Goal: Task Accomplishment & Management: Manage account settings

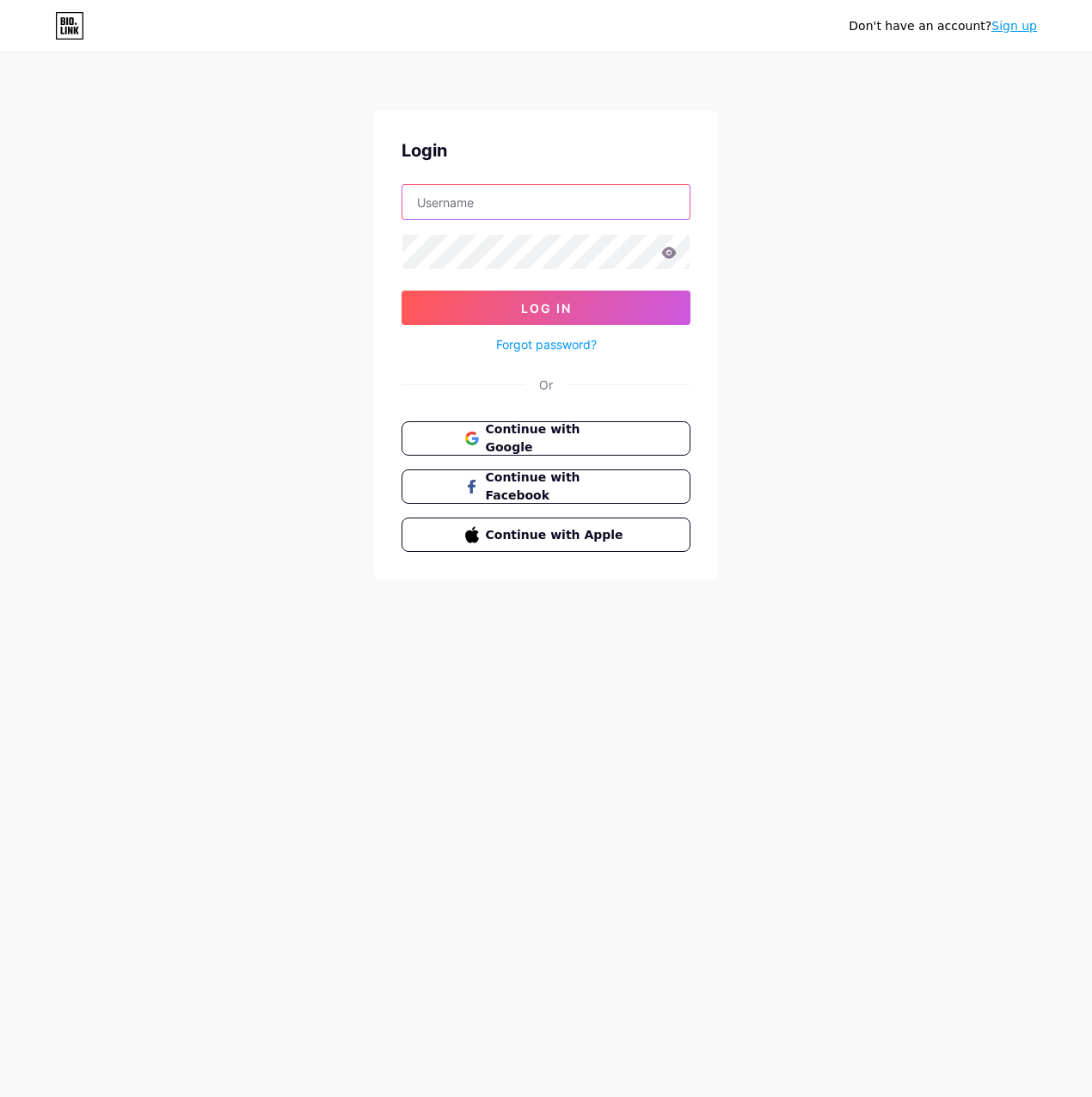
click at [530, 198] on input "text" at bounding box center [546, 202] width 287 height 34
click at [401, 291] on button "Log In" at bounding box center [546, 307] width 289 height 34
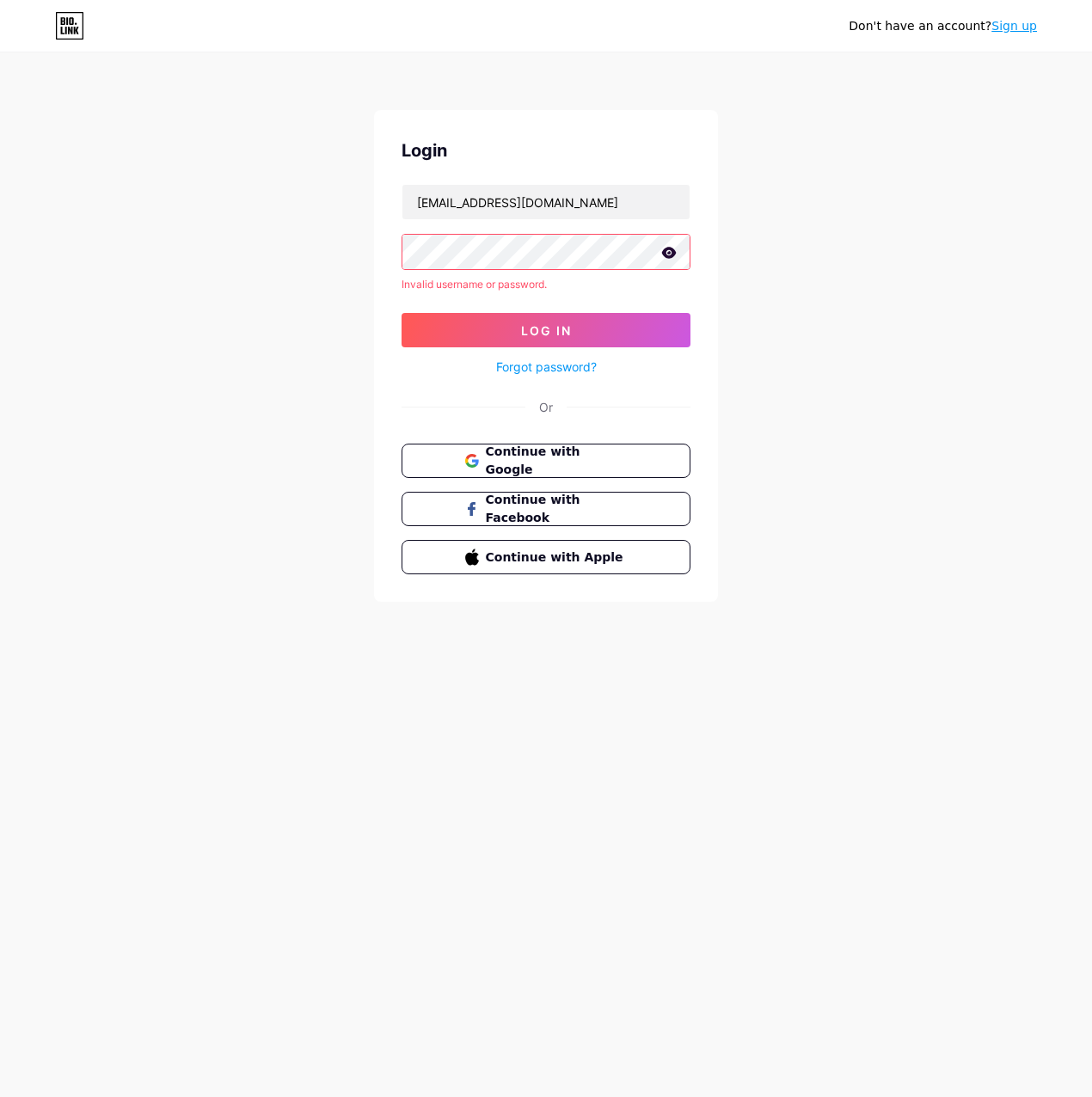
click at [401, 313] on button "Log In" at bounding box center [546, 330] width 289 height 34
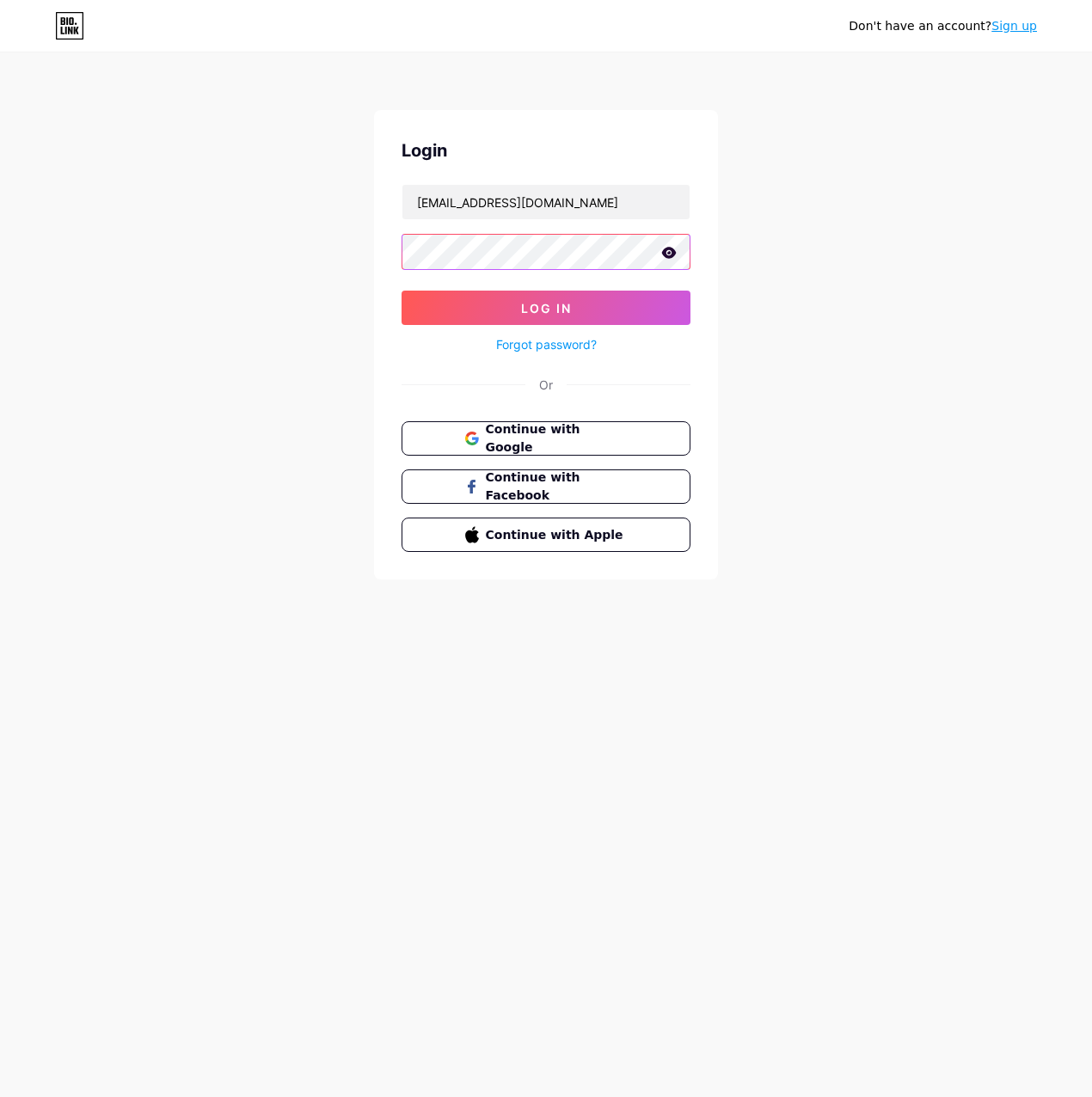
click at [401, 291] on button "Log In" at bounding box center [546, 307] width 289 height 34
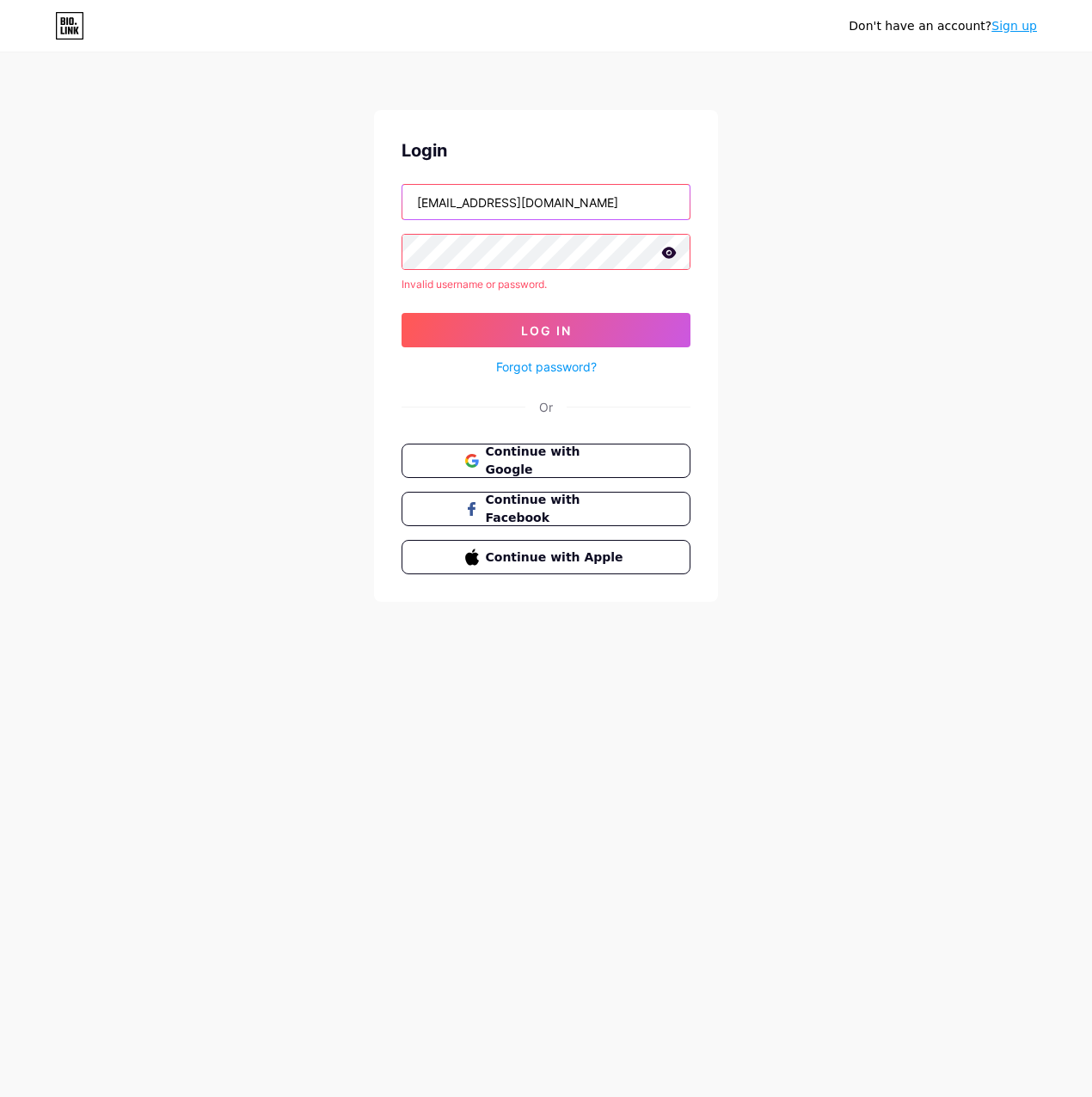
click at [492, 206] on input "media@onalgallant.com" at bounding box center [546, 202] width 287 height 34
type input "[EMAIL_ADDRESS][DOMAIN_NAME]"
click at [401, 313] on button "Log In" at bounding box center [546, 330] width 289 height 34
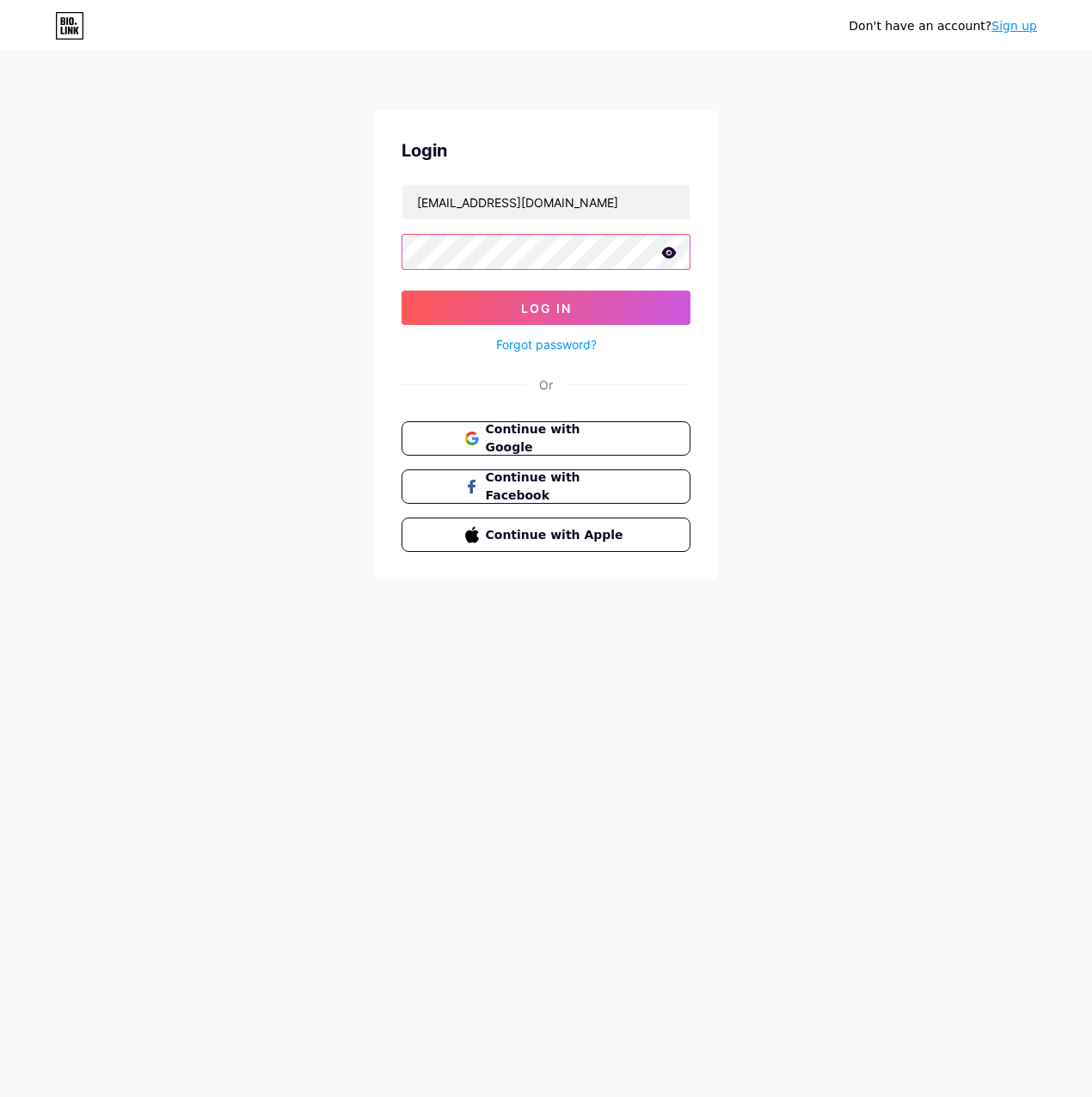
click at [401, 291] on button "Log In" at bounding box center [546, 307] width 289 height 34
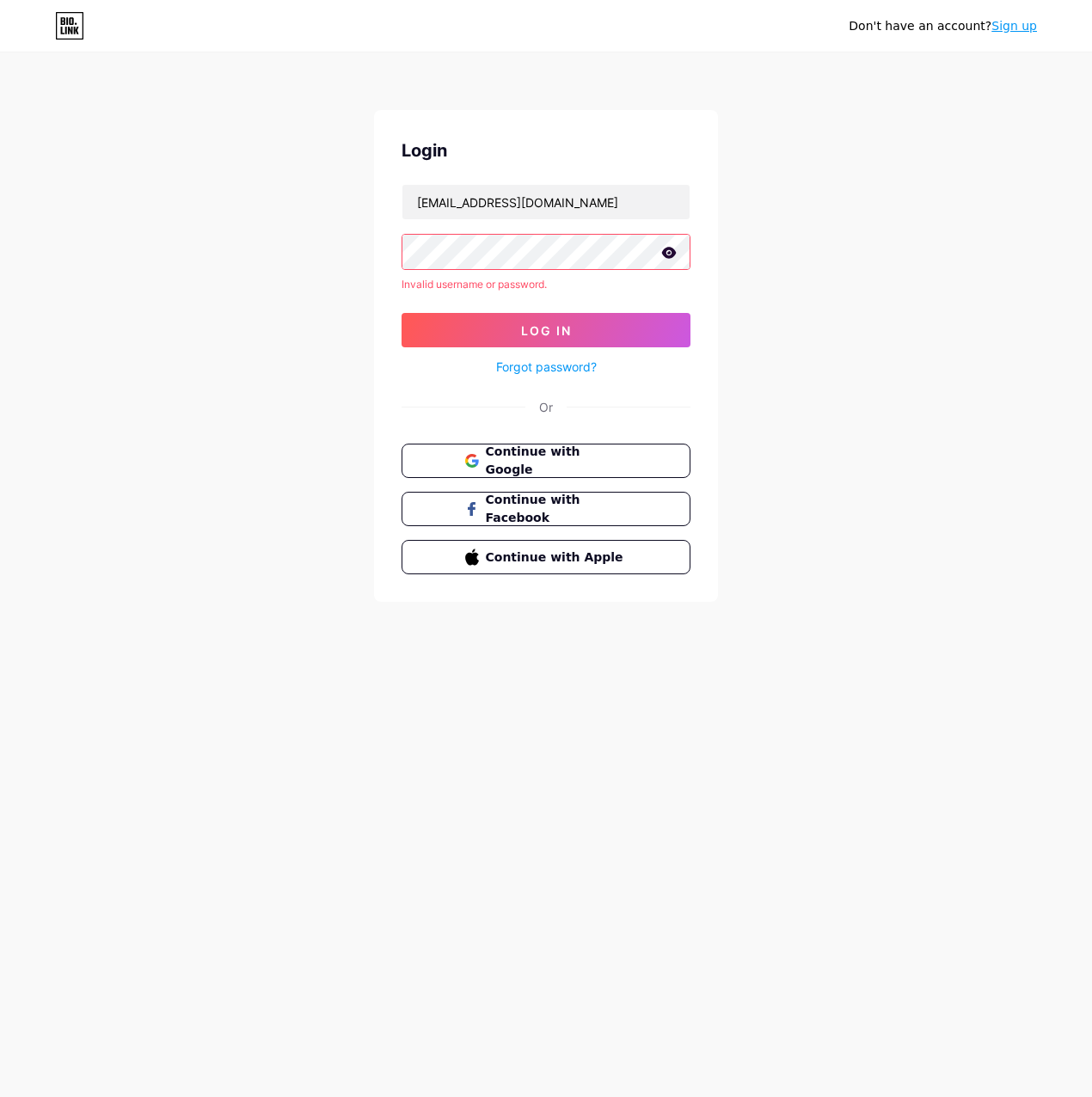
click at [668, 254] on icon at bounding box center [669, 252] width 16 height 12
click at [574, 362] on link "Forgot password?" at bounding box center [546, 367] width 101 height 18
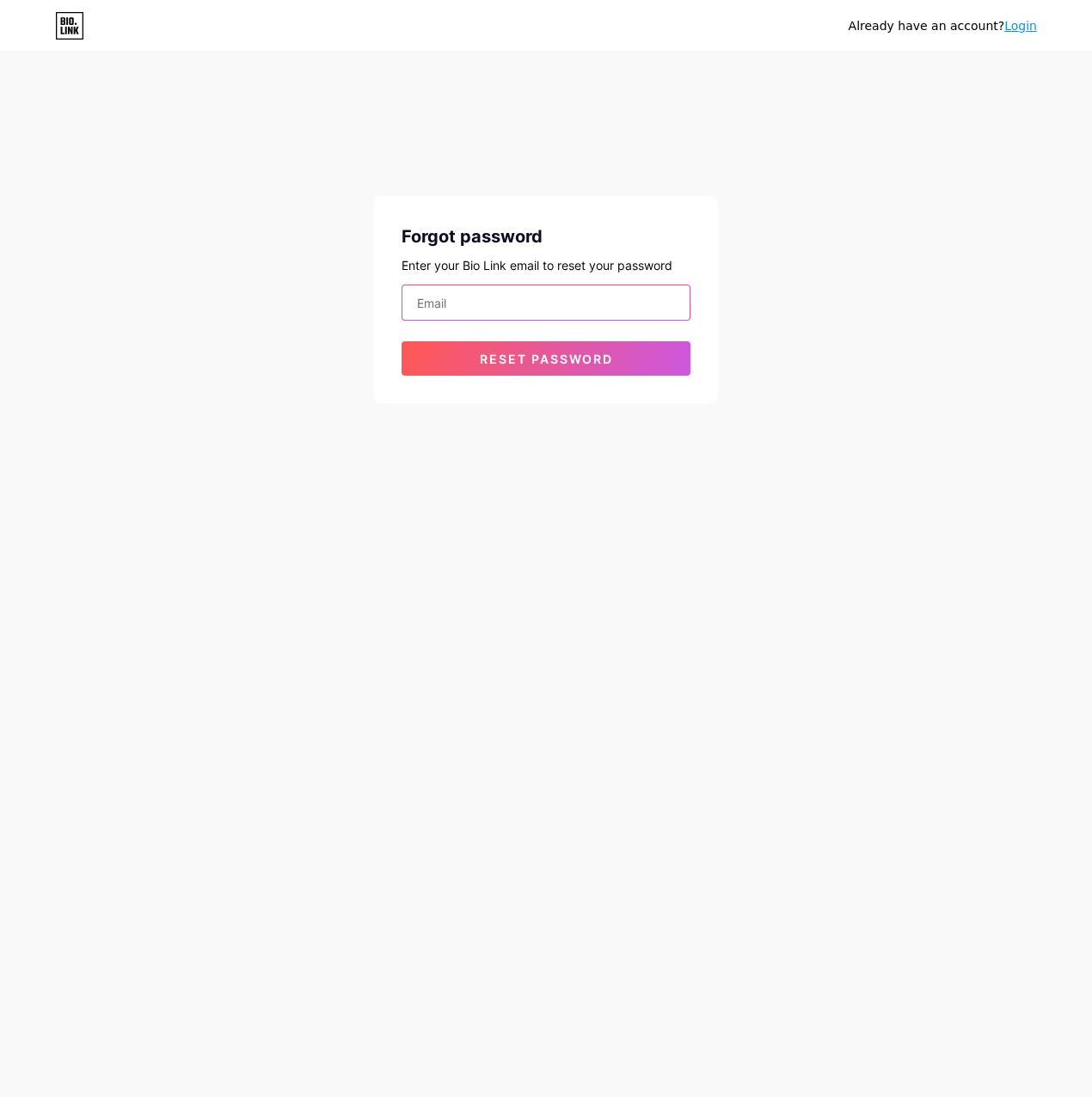
click at [510, 304] on input "email" at bounding box center [546, 302] width 287 height 34
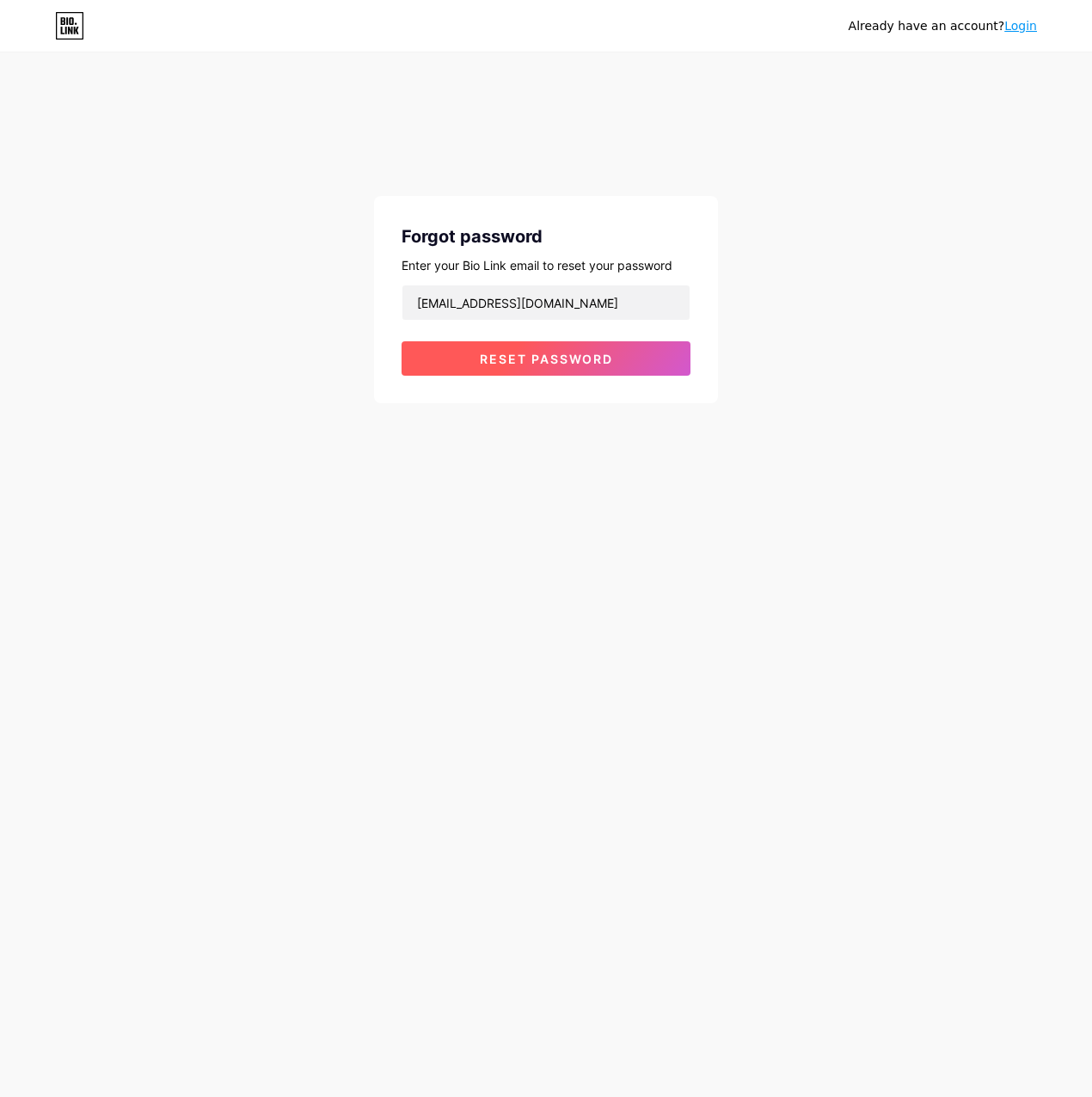
click at [518, 369] on button "Reset password" at bounding box center [546, 358] width 289 height 34
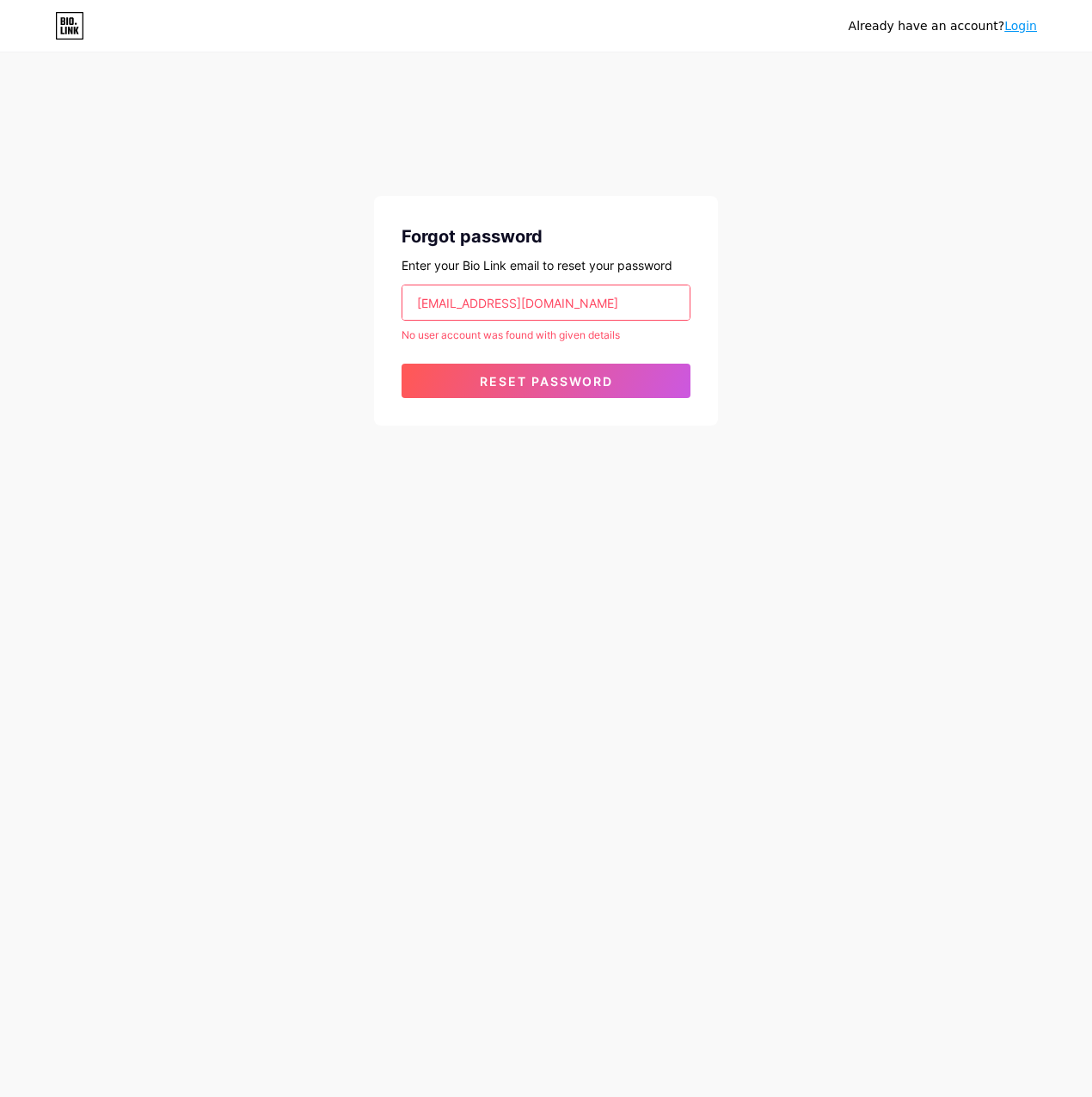
click at [518, 304] on input "media@onalgallant.com" at bounding box center [546, 302] width 287 height 34
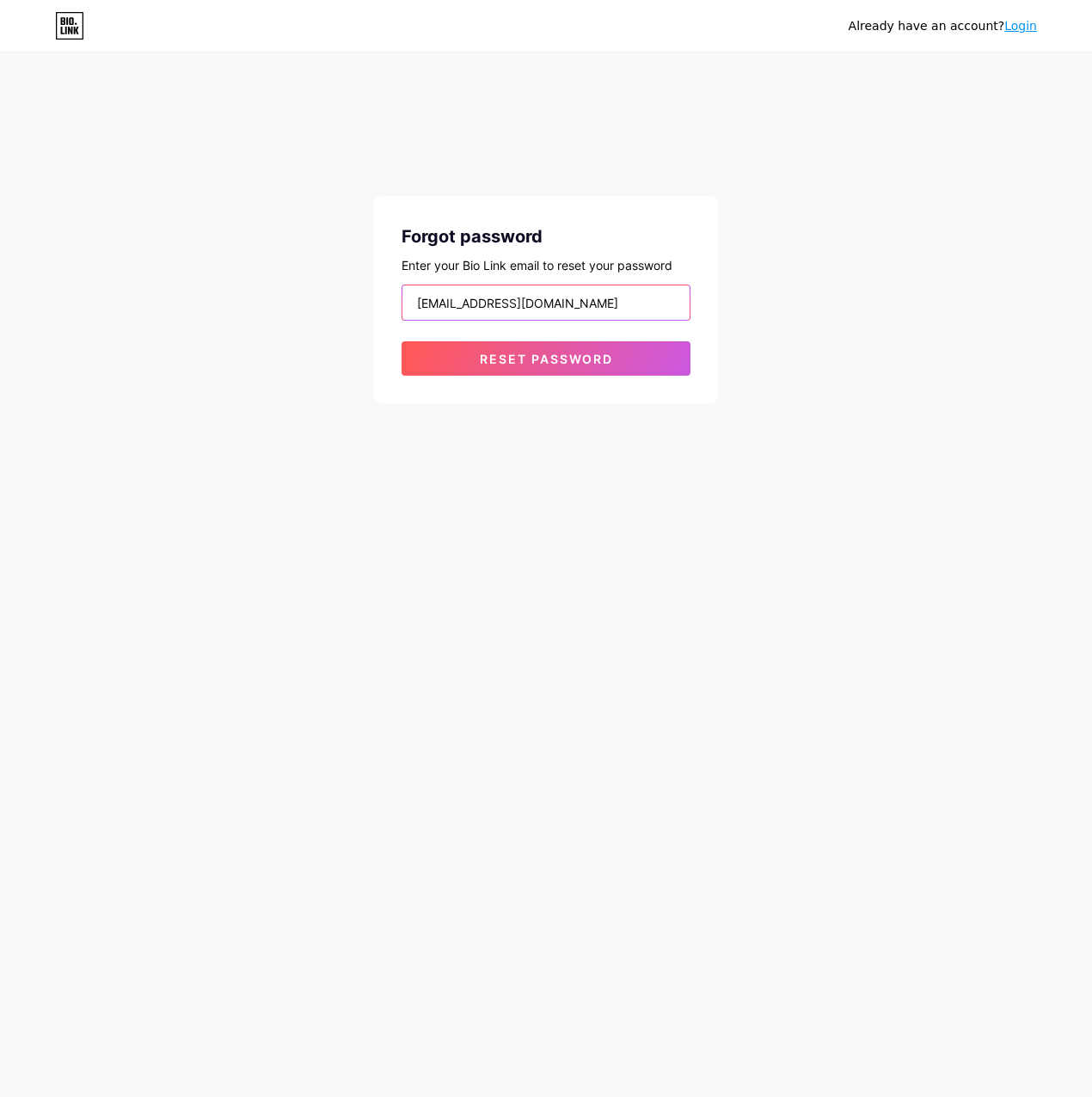
type input "[EMAIL_ADDRESS][DOMAIN_NAME]"
click at [401, 341] on button "Reset password" at bounding box center [546, 358] width 289 height 34
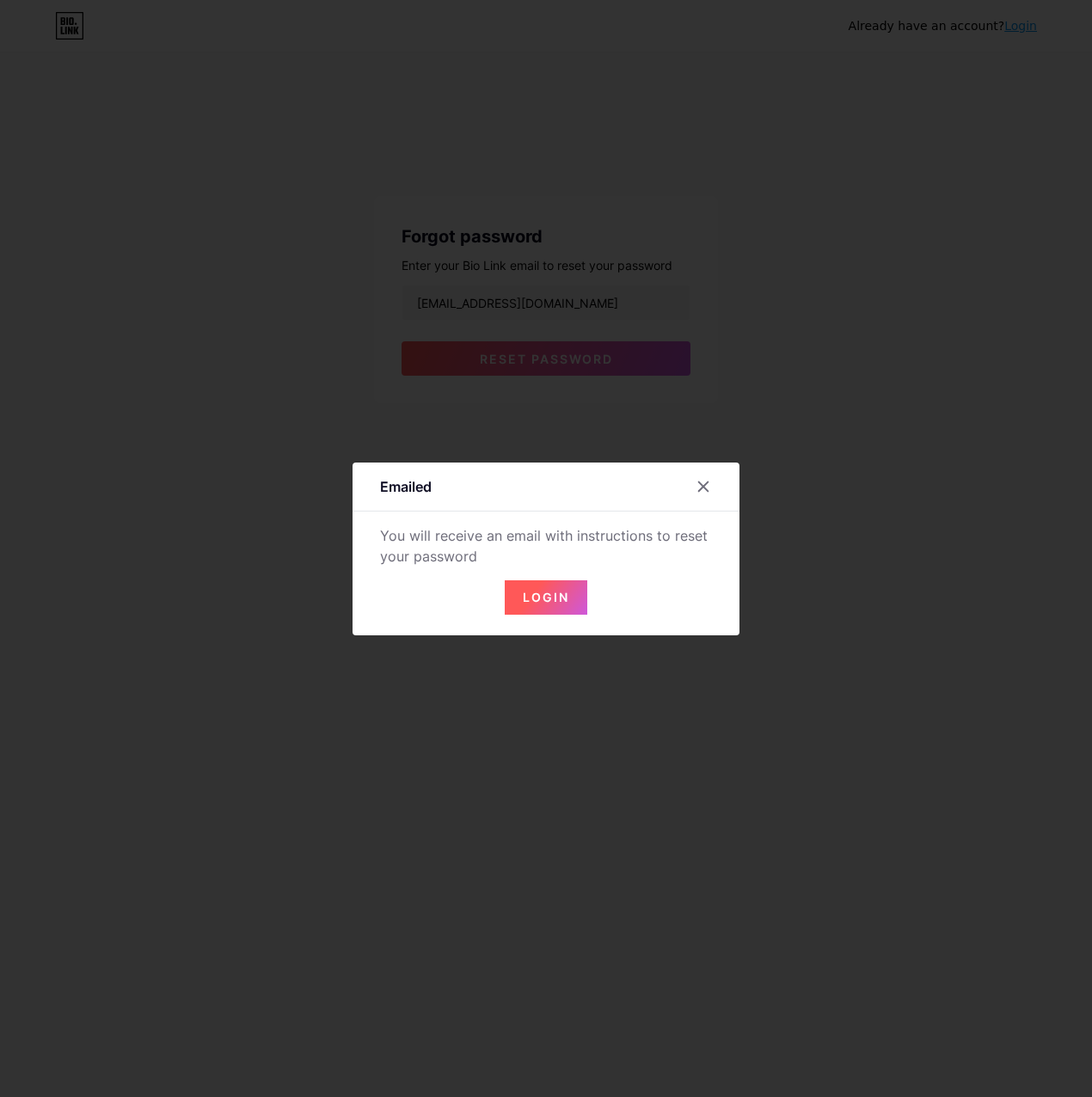
click at [545, 604] on button "Login" at bounding box center [545, 597] width 82 height 34
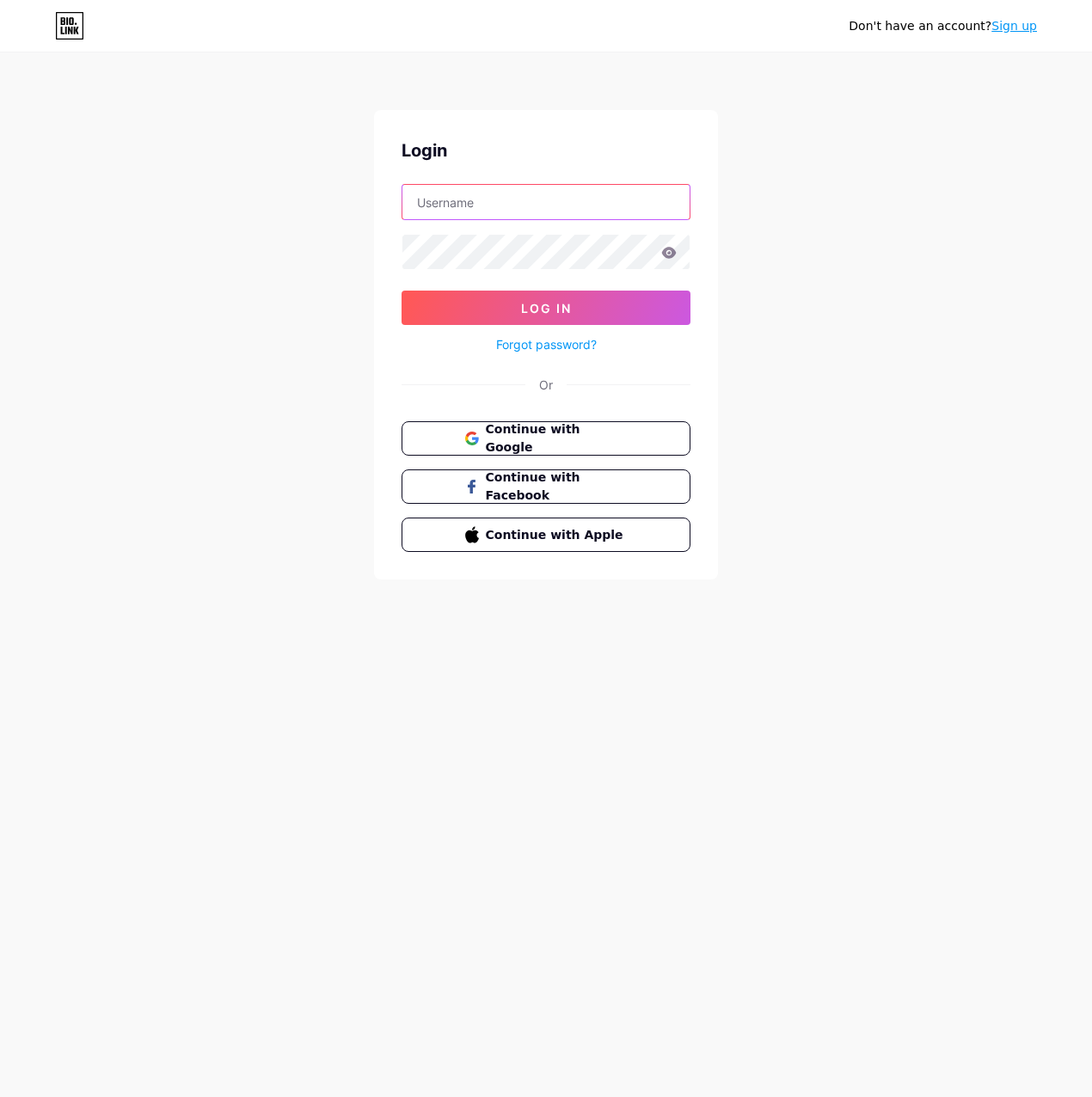
click at [455, 193] on input "text" at bounding box center [546, 202] width 287 height 34
click at [553, 188] on input "text" at bounding box center [546, 202] width 287 height 34
type input "[EMAIL_ADDRESS][DOMAIN_NAME]"
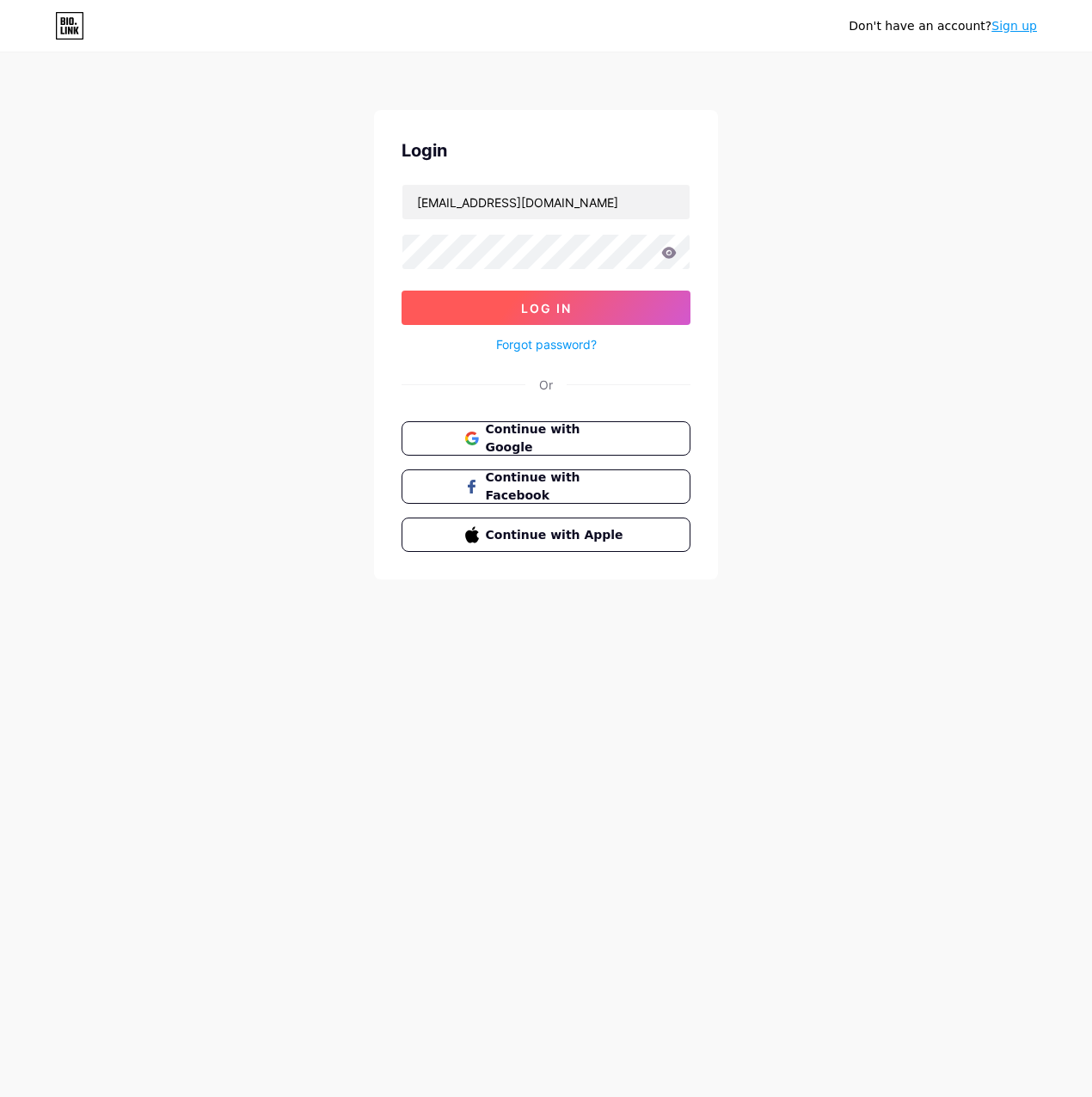
click at [475, 305] on button "Log In" at bounding box center [546, 307] width 289 height 34
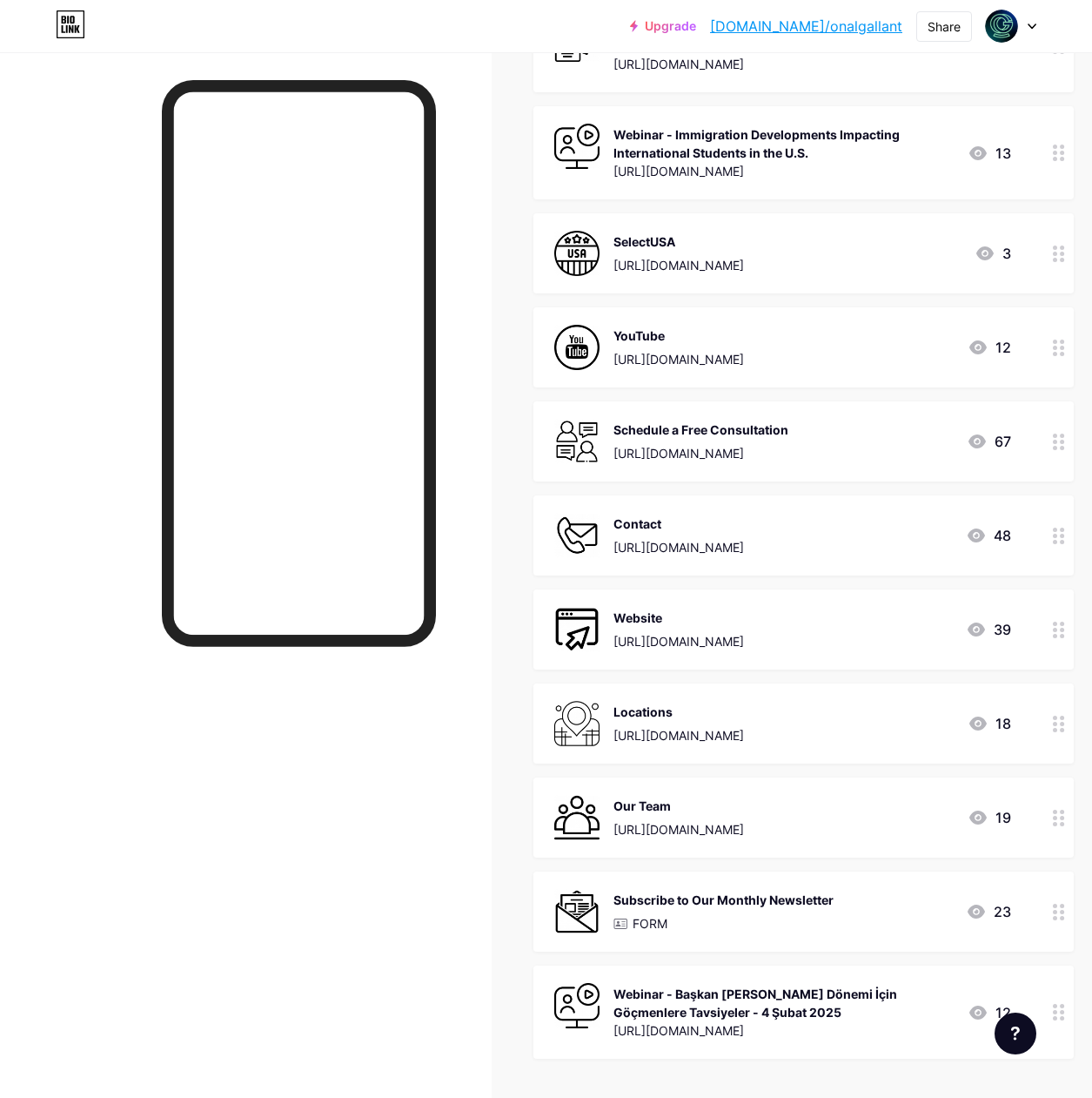
scroll to position [435, 0]
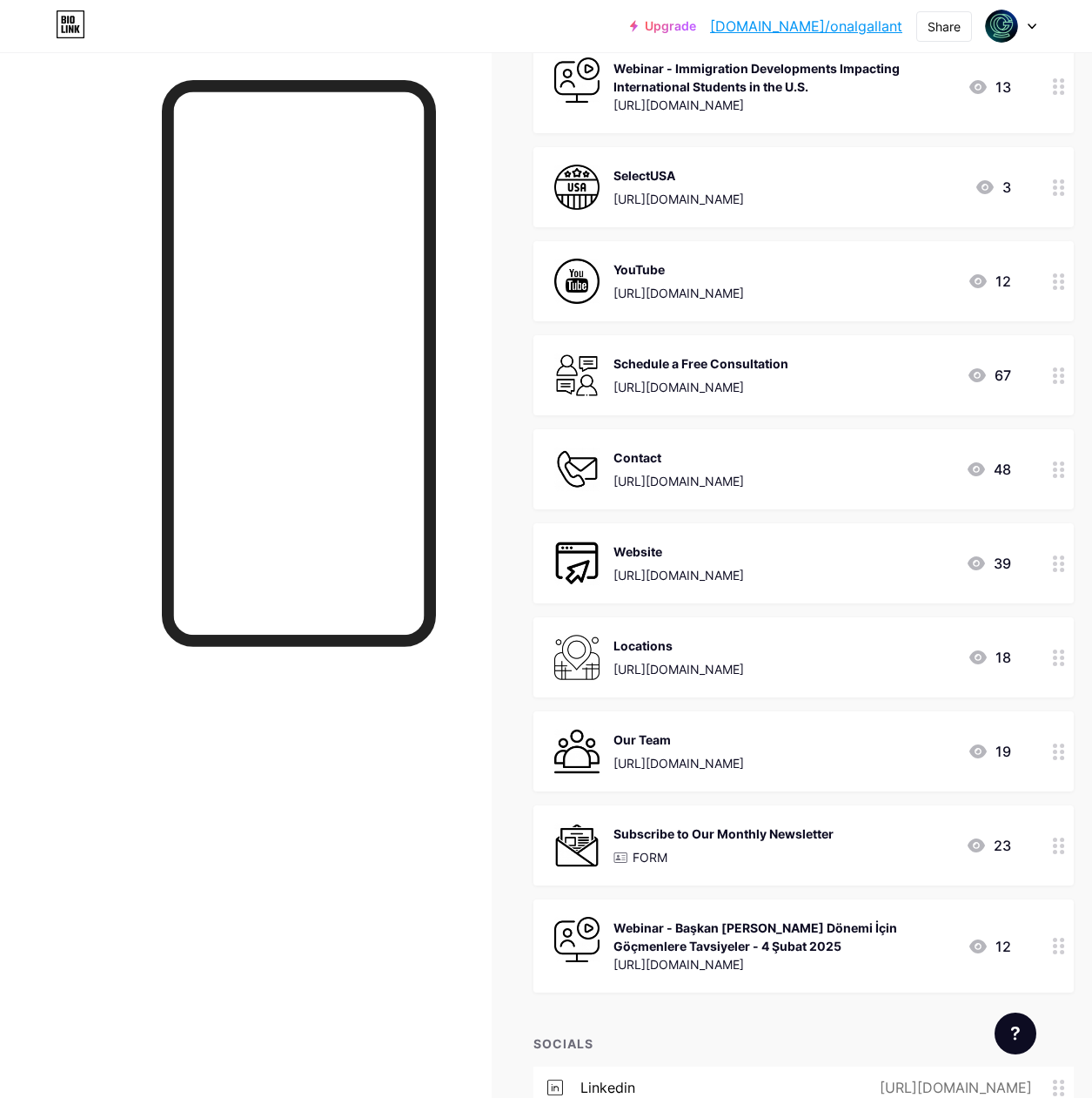
click at [744, 663] on div "[URL][DOMAIN_NAME]" at bounding box center [679, 669] width 131 height 19
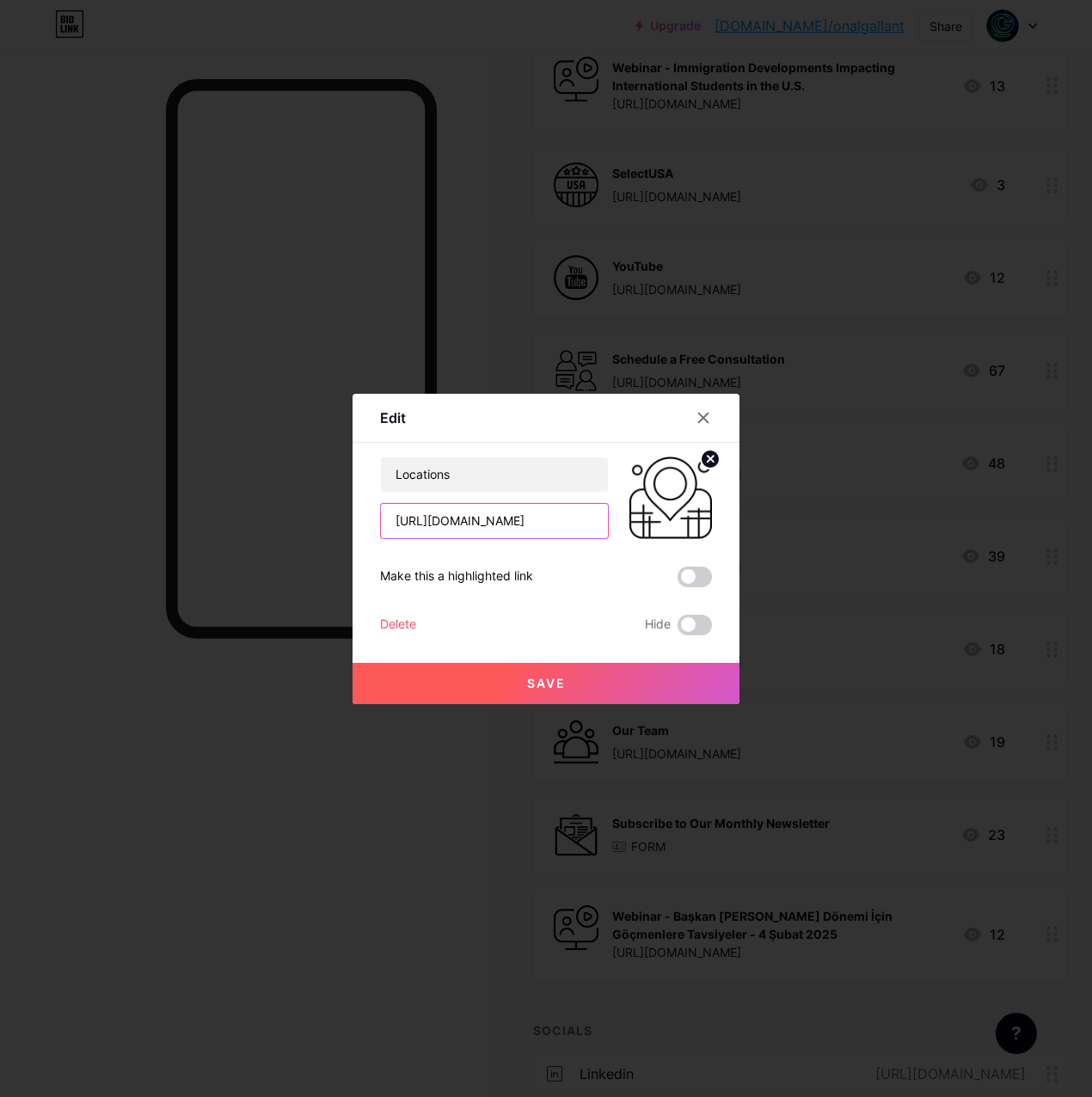
click at [536, 517] on input "[URL][DOMAIN_NAME]" at bounding box center [495, 520] width 227 height 34
type input "[URL][DOMAIN_NAME]"
click at [547, 668] on button "Save" at bounding box center [545, 683] width 387 height 42
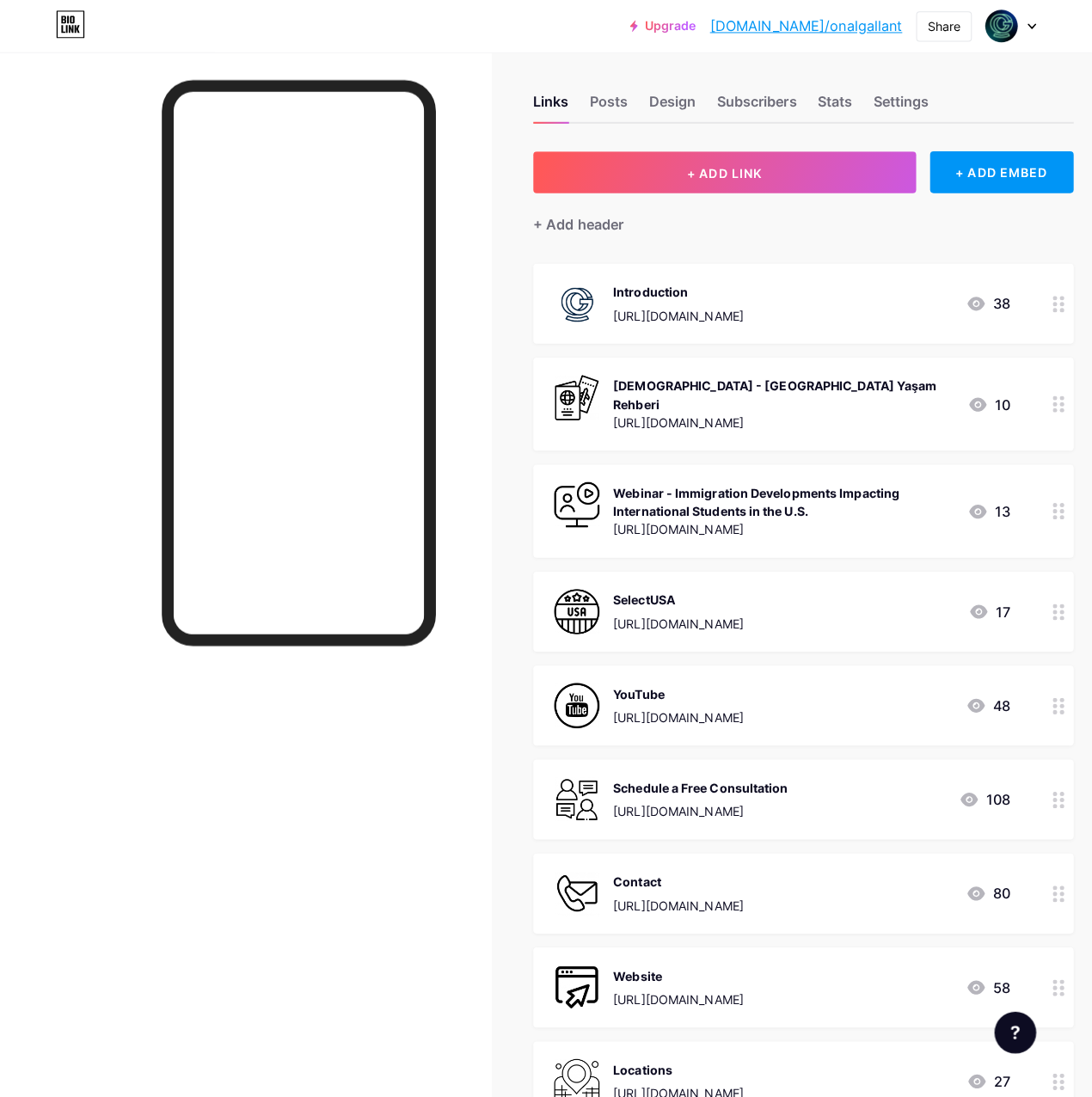
scroll to position [0, 0]
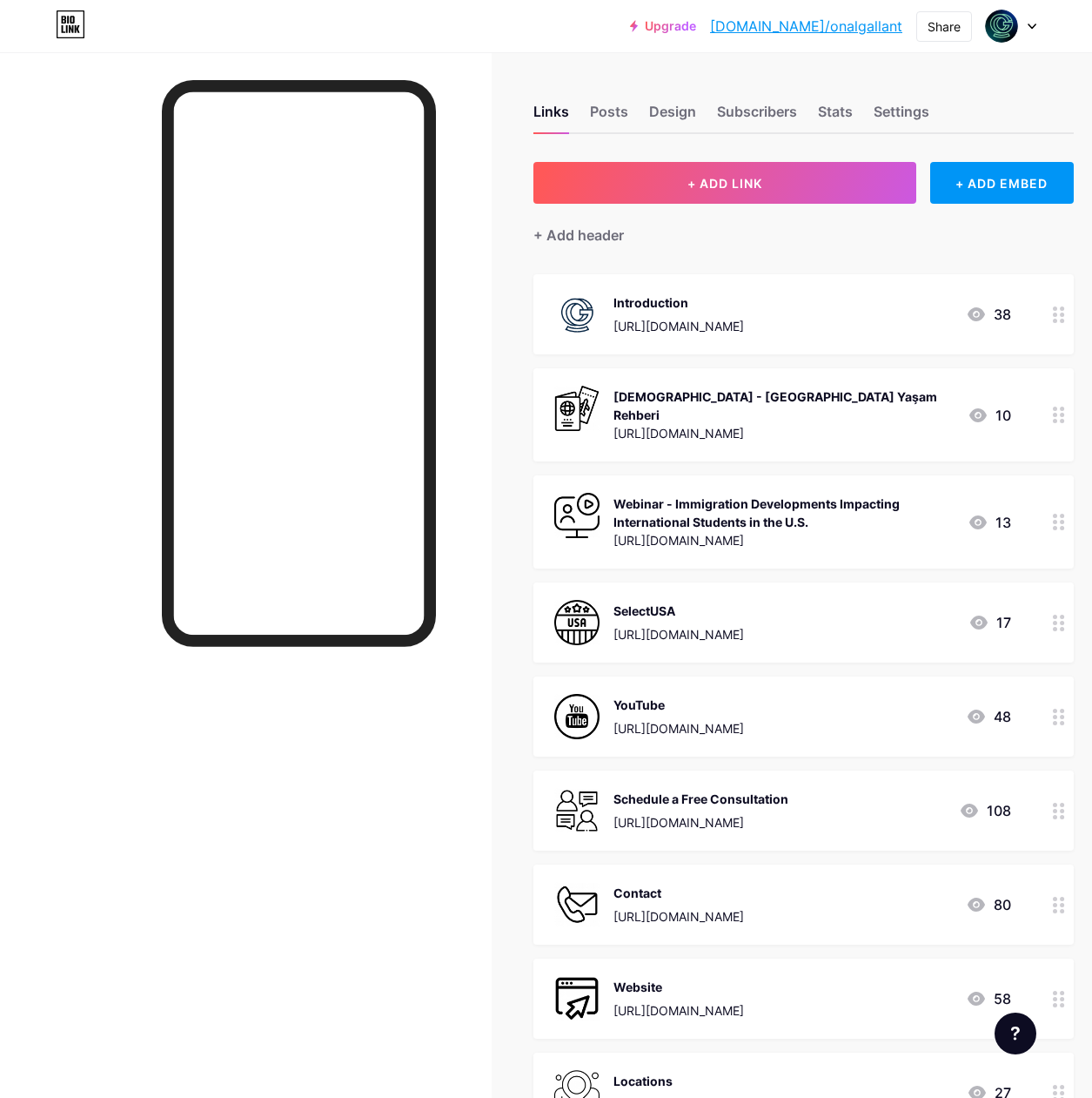
click at [744, 314] on div "Introduction [URL][DOMAIN_NAME]" at bounding box center [679, 314] width 131 height 45
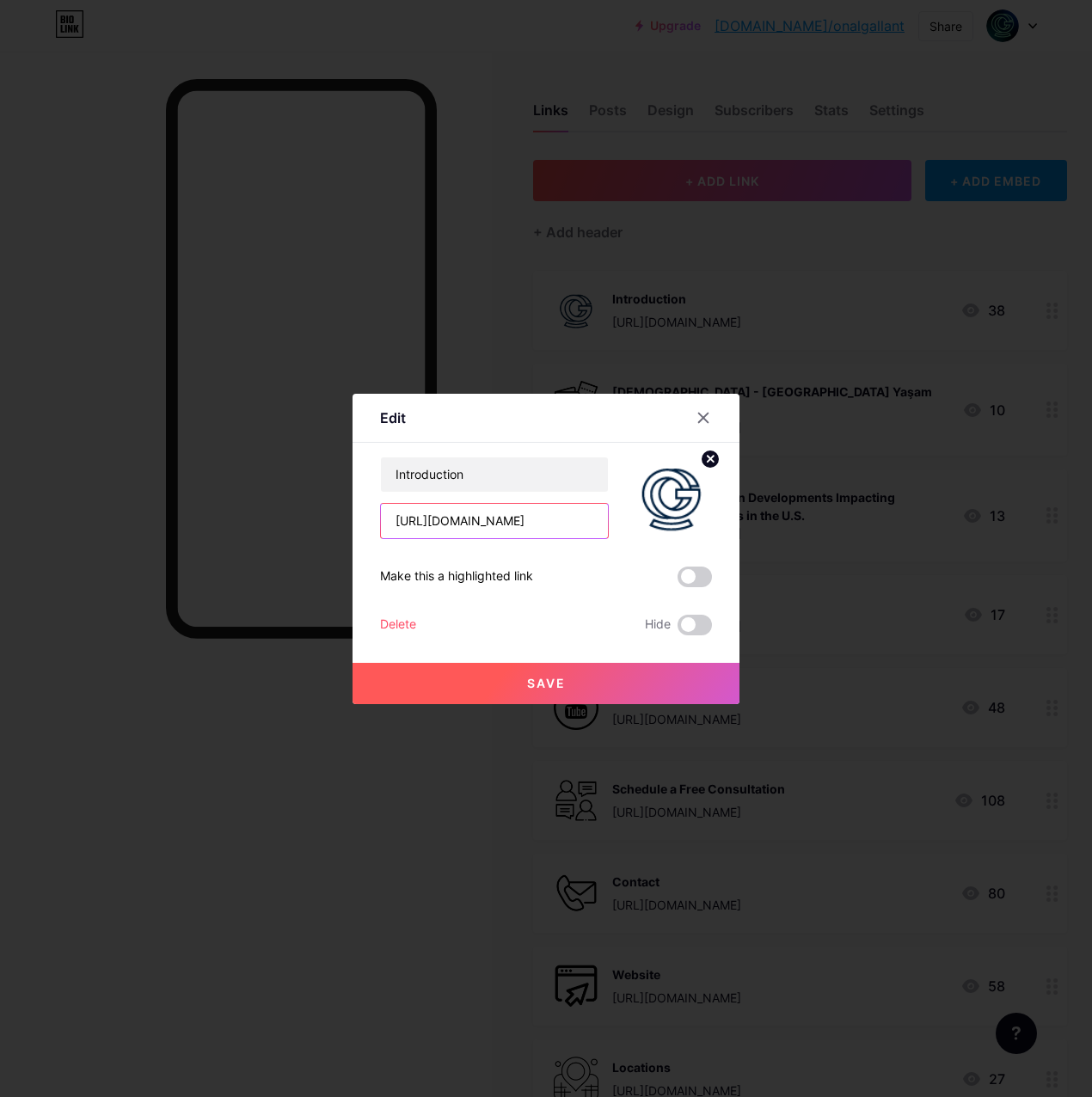
click at [524, 517] on input "[URL][DOMAIN_NAME]" at bounding box center [495, 520] width 227 height 34
